Goal: Task Accomplishment & Management: Use online tool/utility

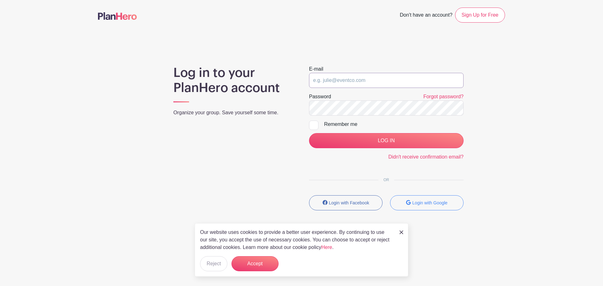
click at [362, 77] on input "email" at bounding box center [386, 80] width 155 height 15
type input "[EMAIL_ADDRESS][DOMAIN_NAME]"
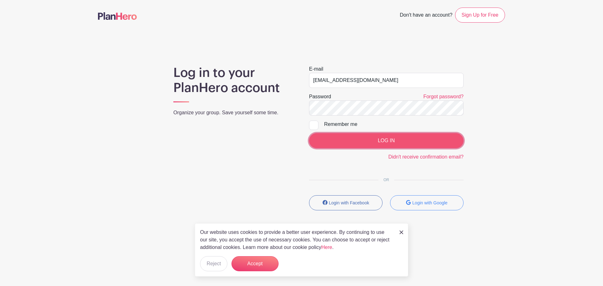
click at [365, 135] on input "LOG IN" at bounding box center [386, 140] width 155 height 15
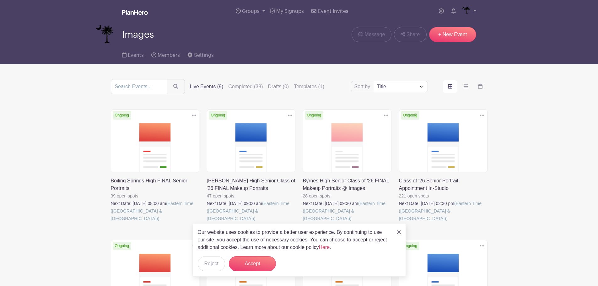
click at [399, 222] on link at bounding box center [399, 222] width 0 height 0
